Goal: Task Accomplishment & Management: Use online tool/utility

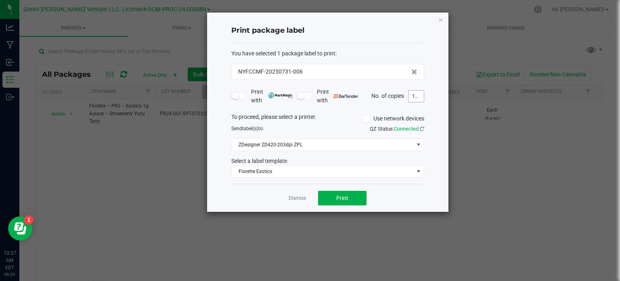
click at [418, 97] on input "150" at bounding box center [416, 95] width 15 height 11
type input "118"
click at [338, 198] on span "Print" at bounding box center [342, 198] width 12 height 6
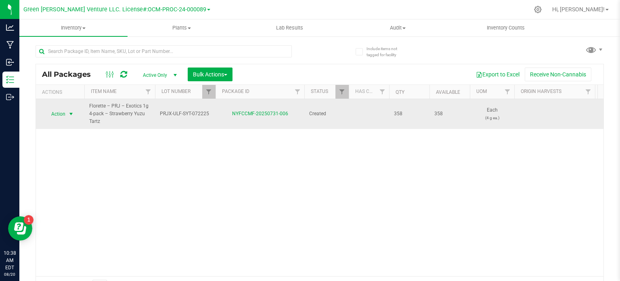
click at [60, 114] on span "Action" at bounding box center [55, 113] width 22 height 11
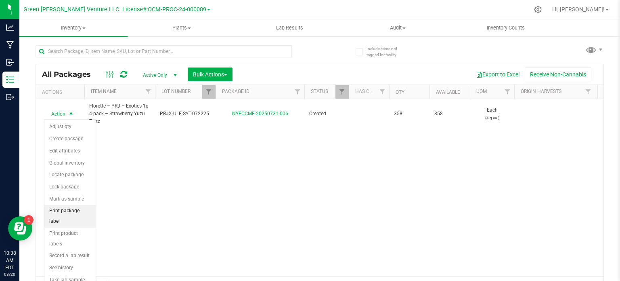
click at [64, 208] on li "Print package label" at bounding box center [69, 216] width 51 height 22
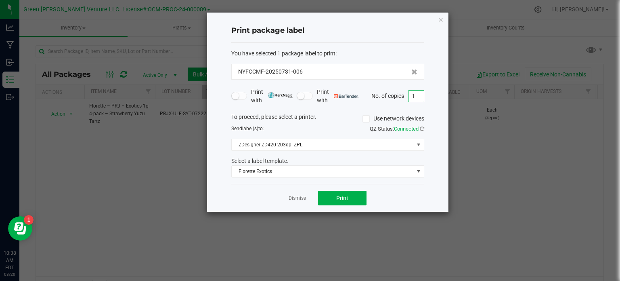
click at [415, 95] on input "1" at bounding box center [416, 95] width 15 height 11
type input "118"
click at [357, 197] on button "Print" at bounding box center [342, 198] width 48 height 15
click at [443, 18] on icon "button" at bounding box center [441, 20] width 6 height 10
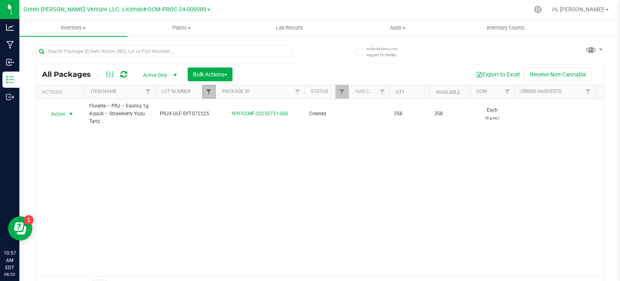
click at [207, 92] on span "Filter" at bounding box center [209, 91] width 6 height 6
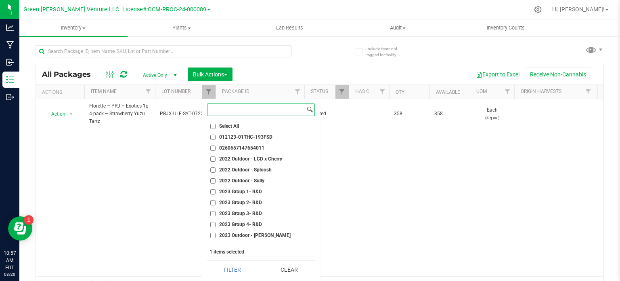
click at [231, 107] on input at bounding box center [257, 110] width 98 height 12
click at [281, 268] on button "Clear" at bounding box center [289, 270] width 51 height 18
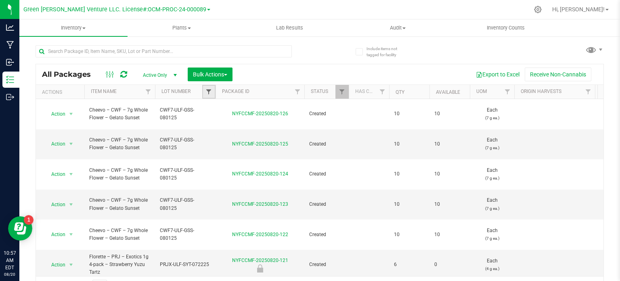
click at [208, 95] on span "Filter" at bounding box center [209, 91] width 6 height 6
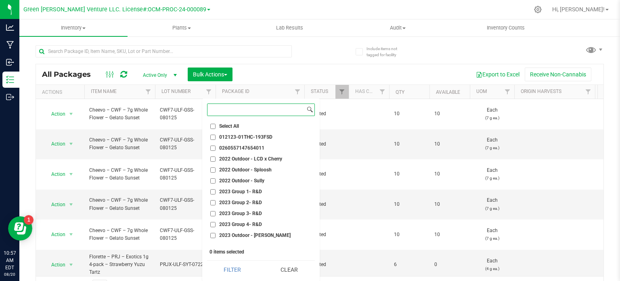
paste input "cprj7-gwv-rdl-012225"
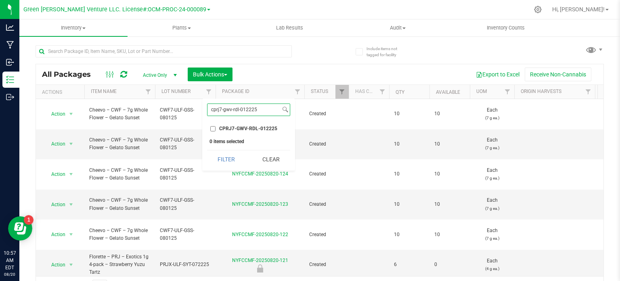
type input "cprj7-gwv-rdl-012225"
drag, startPoint x: 213, startPoint y: 128, endPoint x: 217, endPoint y: 131, distance: 4.9
click at [213, 128] on input "CPRJ7-GWV-RDL-012225" at bounding box center [212, 128] width 5 height 5
checkbox input "true"
click at [231, 167] on button "Filter" at bounding box center [226, 159] width 39 height 18
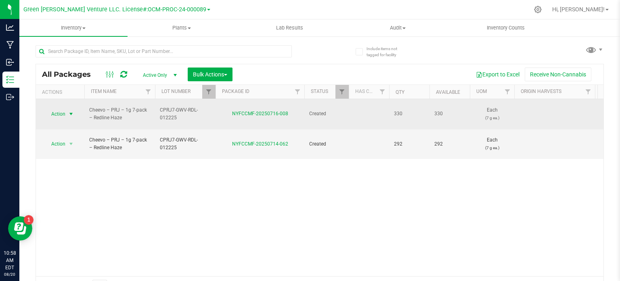
click at [60, 112] on span "Action" at bounding box center [55, 113] width 22 height 11
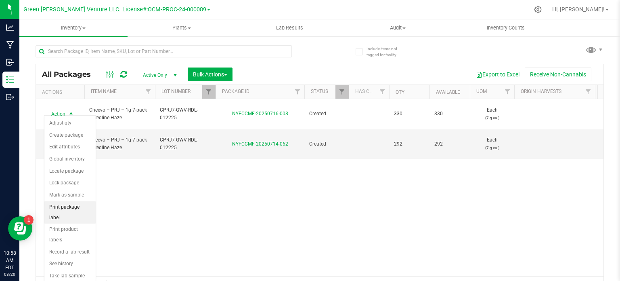
click at [76, 210] on li "Print package label" at bounding box center [69, 212] width 51 height 22
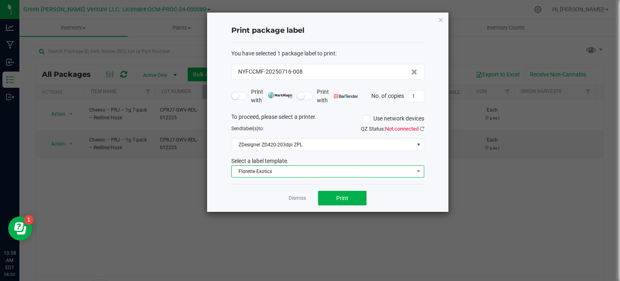
click at [288, 172] on span "Florette Exotics" at bounding box center [323, 171] width 182 height 11
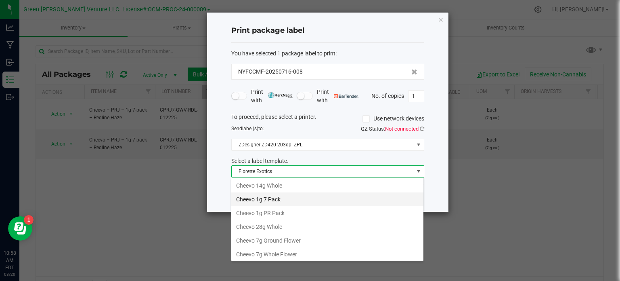
click at [270, 198] on li "Cheevo 1g 7 Pack" at bounding box center [327, 199] width 192 height 14
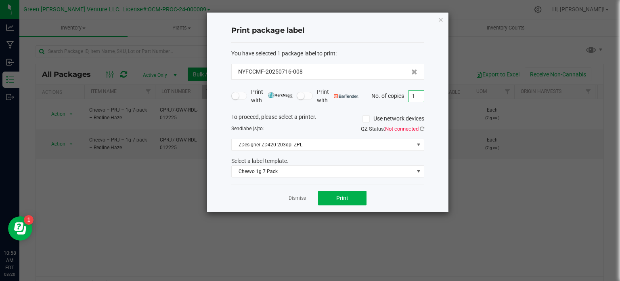
click at [418, 97] on input "1" at bounding box center [416, 95] width 15 height 11
click at [341, 195] on span "Print" at bounding box center [342, 198] width 12 height 6
type input "160"
click at [341, 186] on div "Dismiss Print" at bounding box center [327, 198] width 193 height 28
click at [343, 195] on span "Print" at bounding box center [342, 198] width 12 height 6
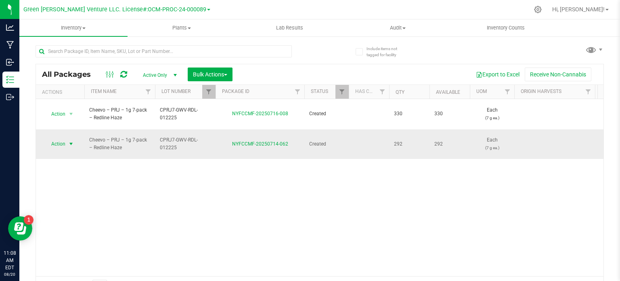
click at [55, 138] on span "Action" at bounding box center [55, 143] width 22 height 11
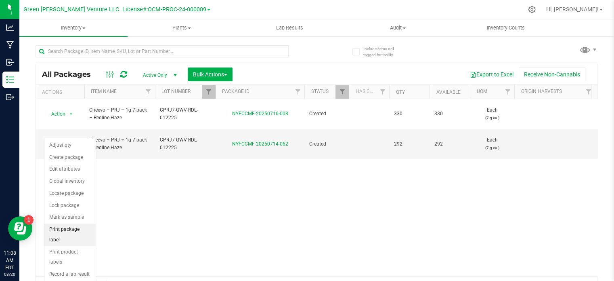
click at [57, 227] on li "Print package label" at bounding box center [69, 234] width 51 height 22
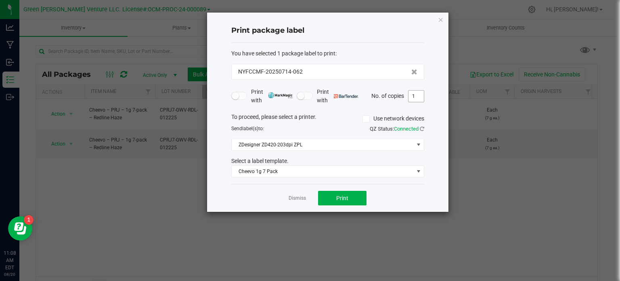
click at [414, 97] on input "1" at bounding box center [416, 95] width 15 height 11
type input "180"
click at [349, 197] on button "Print" at bounding box center [342, 198] width 48 height 15
